Goal: Check status: Check status

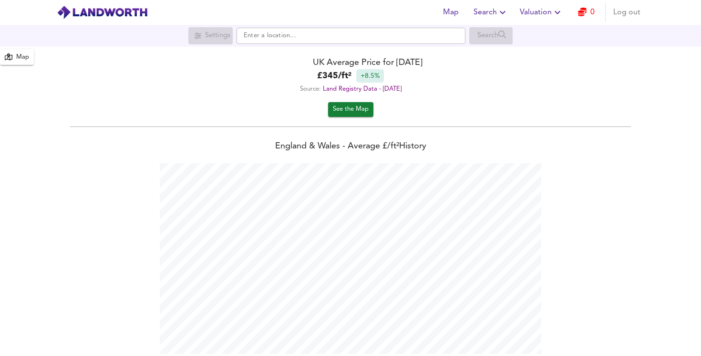
scroll to position [356, 701]
drag, startPoint x: 277, startPoint y: 130, endPoint x: 300, endPoint y: 133, distance: 23.1
click at [299, 133] on div "England & Wales - Average £/ ft² History England & Wales - Total Quarterly Sale…" at bounding box center [350, 363] width 701 height 465
click at [268, 34] on input "text" at bounding box center [350, 36] width 229 height 16
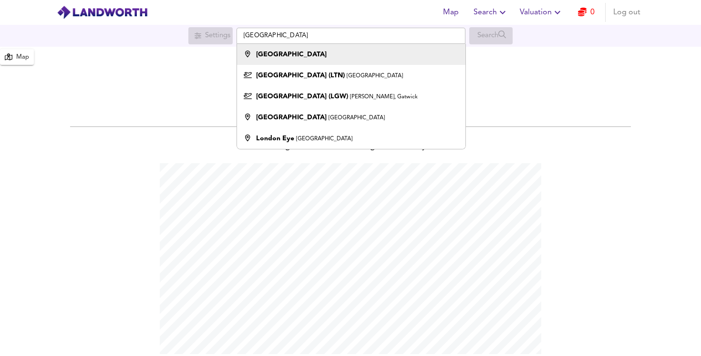
click at [386, 58] on div "[GEOGRAPHIC_DATA]" at bounding box center [348, 55] width 219 height 10
type input "[GEOGRAPHIC_DATA]"
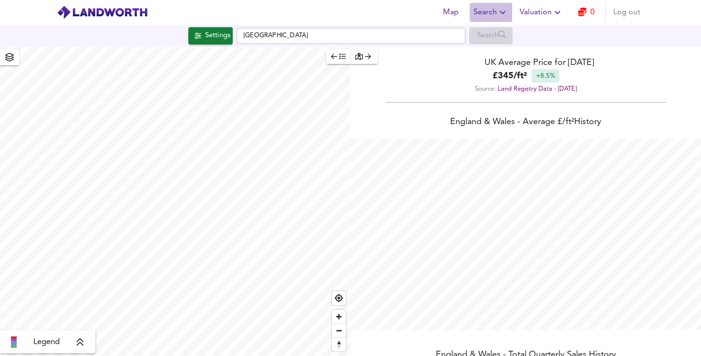
click at [499, 12] on icon "button" at bounding box center [502, 12] width 11 height 11
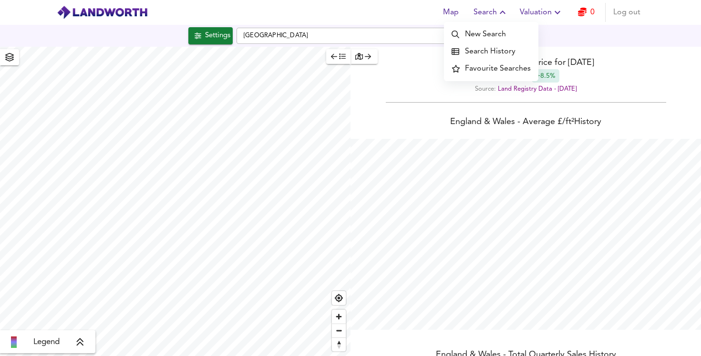
click at [496, 35] on li "New Search" at bounding box center [491, 34] width 94 height 17
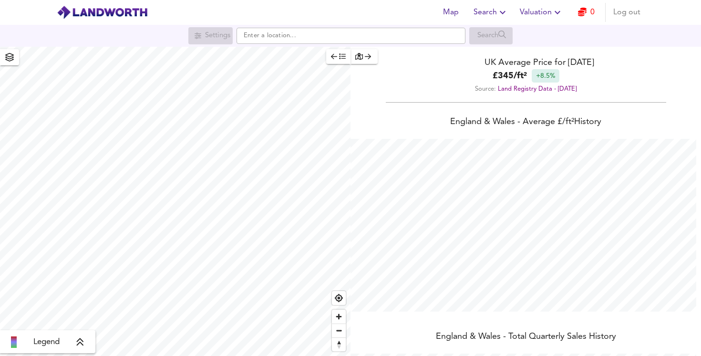
scroll to position [356, 701]
click at [493, 12] on span "Search" at bounding box center [490, 12] width 35 height 13
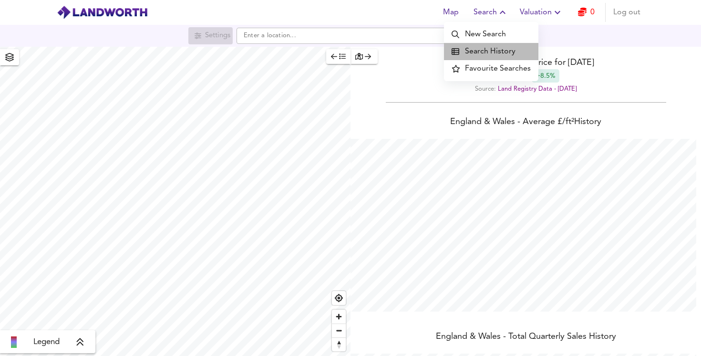
click at [496, 55] on li "Search History" at bounding box center [491, 51] width 94 height 17
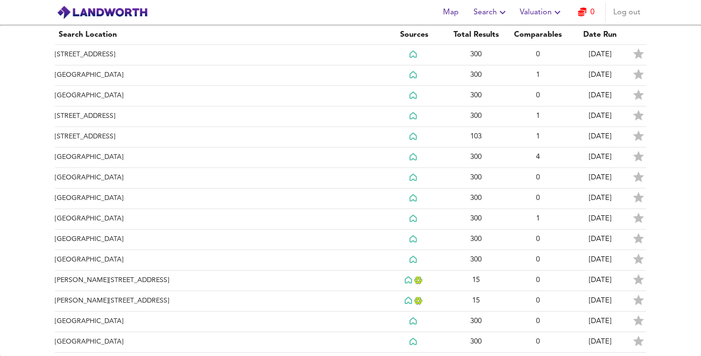
click at [96, 5] on img at bounding box center [102, 12] width 91 height 14
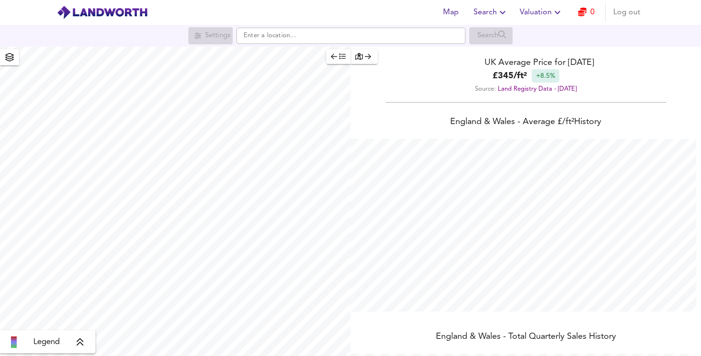
click at [83, 17] on img at bounding box center [102, 12] width 91 height 14
click at [66, 10] on img at bounding box center [102, 12] width 91 height 14
click at [501, 12] on icon "button" at bounding box center [502, 12] width 11 height 11
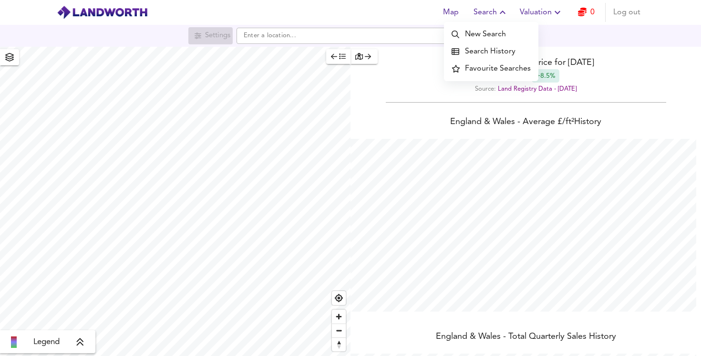
click at [483, 34] on li "New Search" at bounding box center [491, 34] width 94 height 17
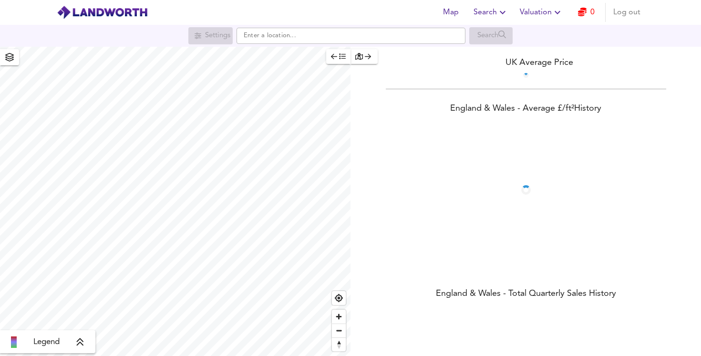
click at [450, 15] on span "Map" at bounding box center [450, 12] width 23 height 13
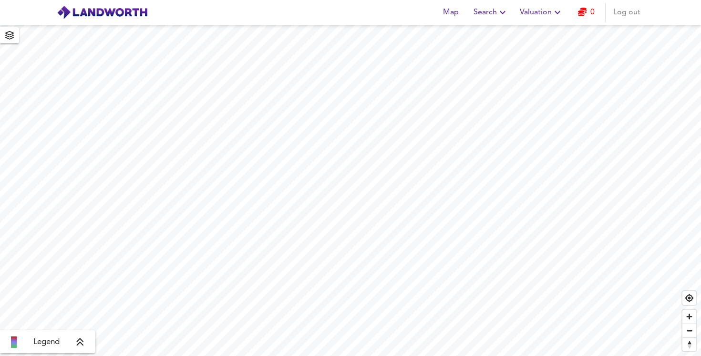
click at [524, 13] on span "Valuation" at bounding box center [540, 12] width 43 height 13
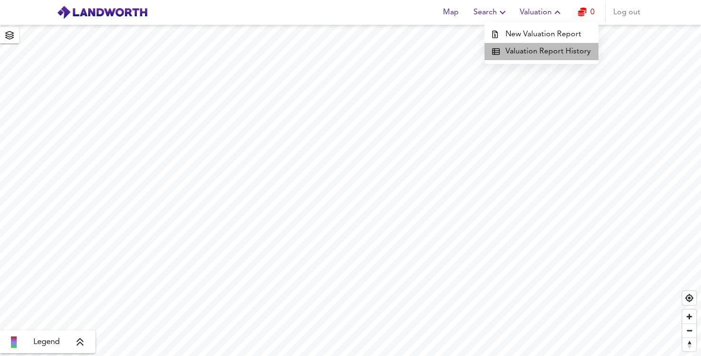
click at [543, 51] on li "Valuation Report History" at bounding box center [541, 51] width 114 height 17
